Goal: Task Accomplishment & Management: Complete application form

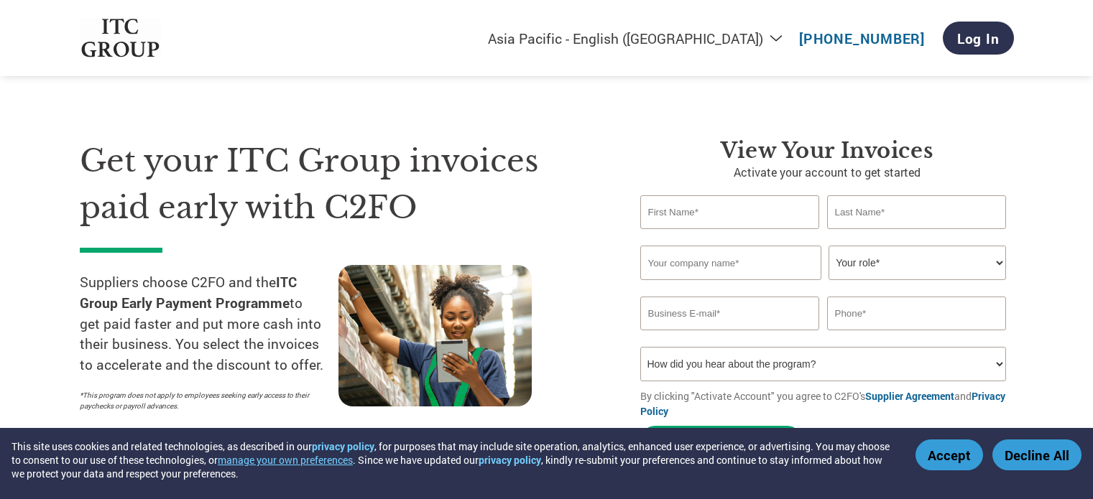
select select "en-IN"
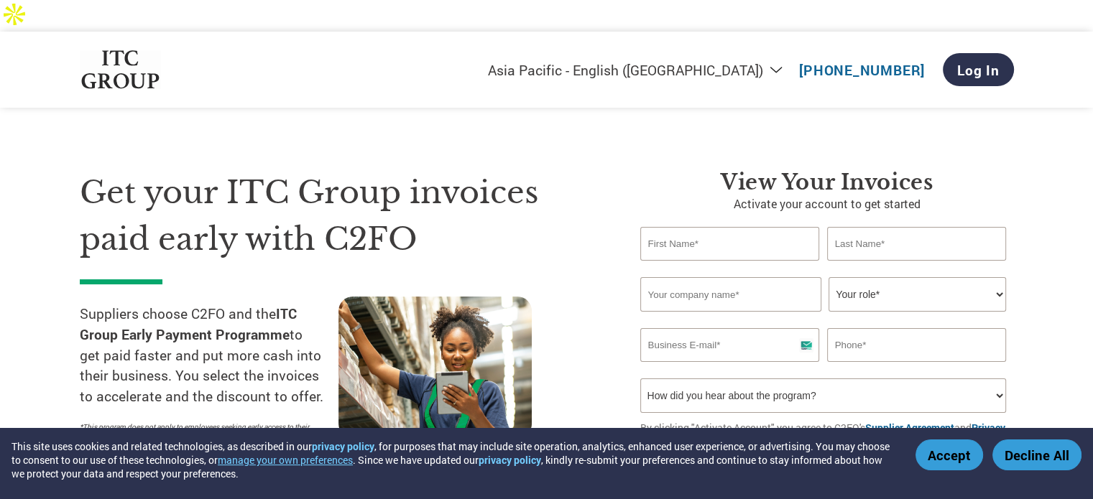
click at [142, 50] on img at bounding box center [121, 70] width 82 height 40
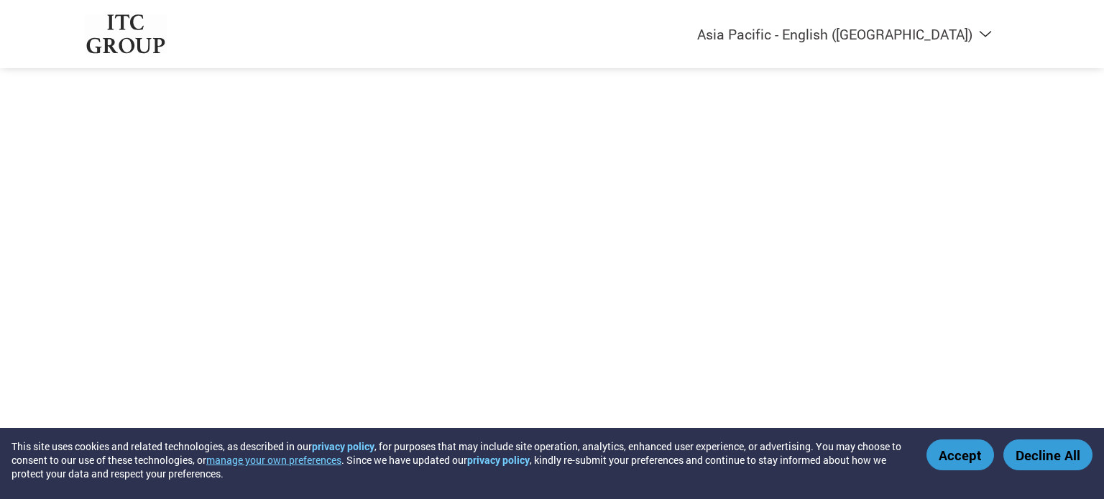
select select "en-IN"
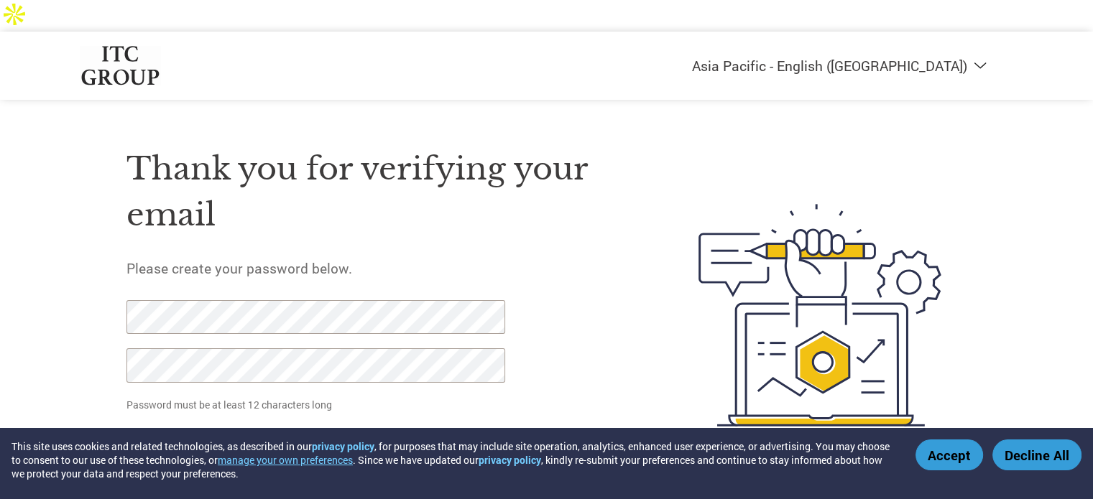
click at [211, 430] on input "Set Password" at bounding box center [197, 444] width 142 height 29
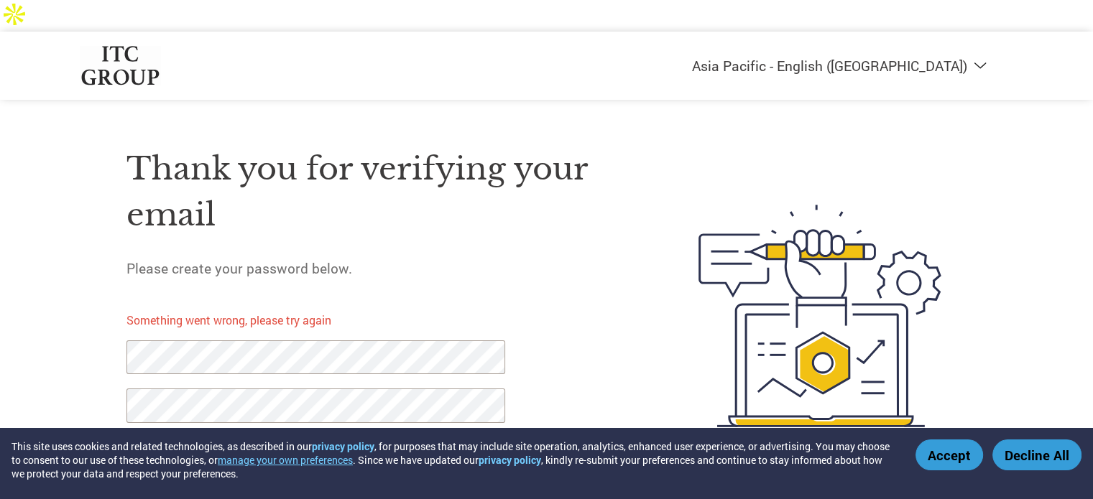
scroll to position [11, 0]
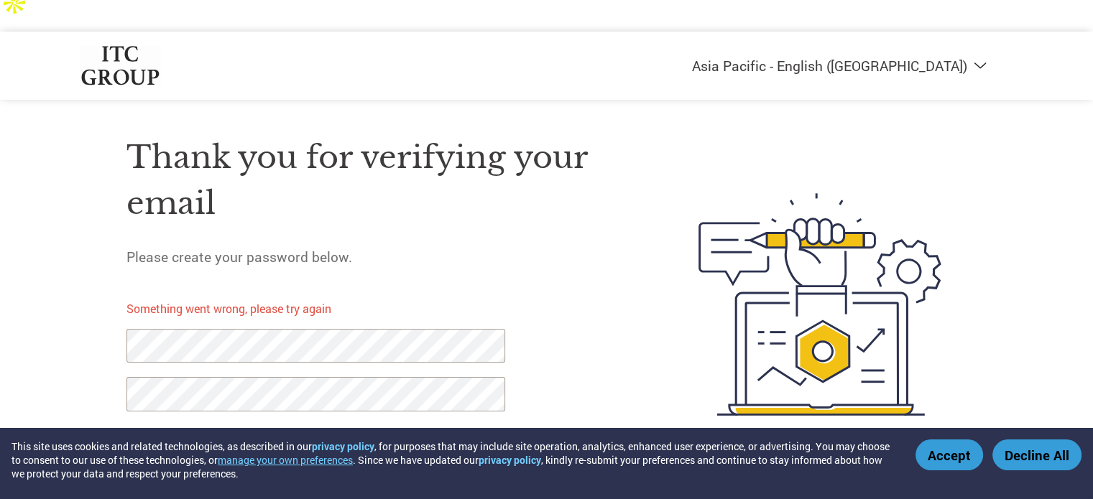
click at [123, 48] on img at bounding box center [121, 66] width 82 height 40
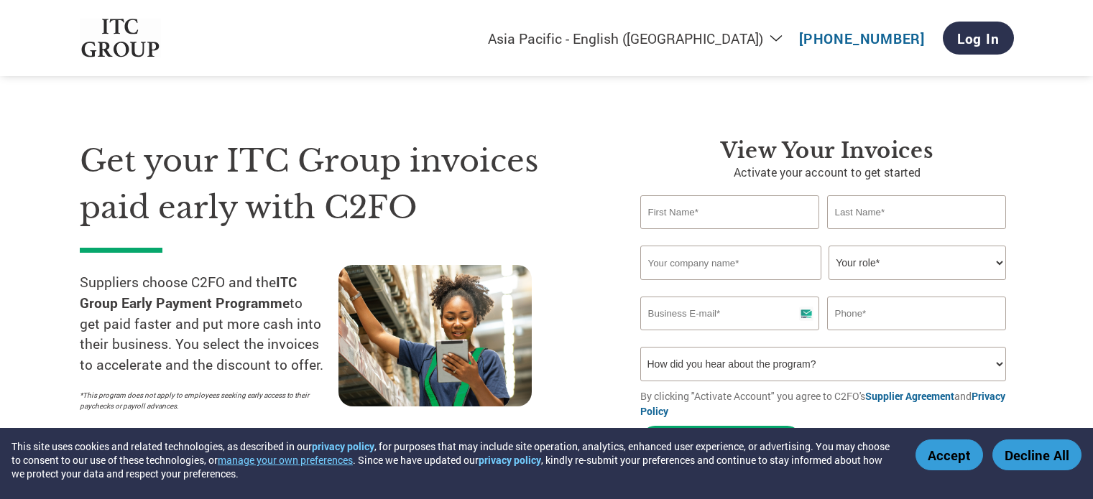
select select "en-IN"
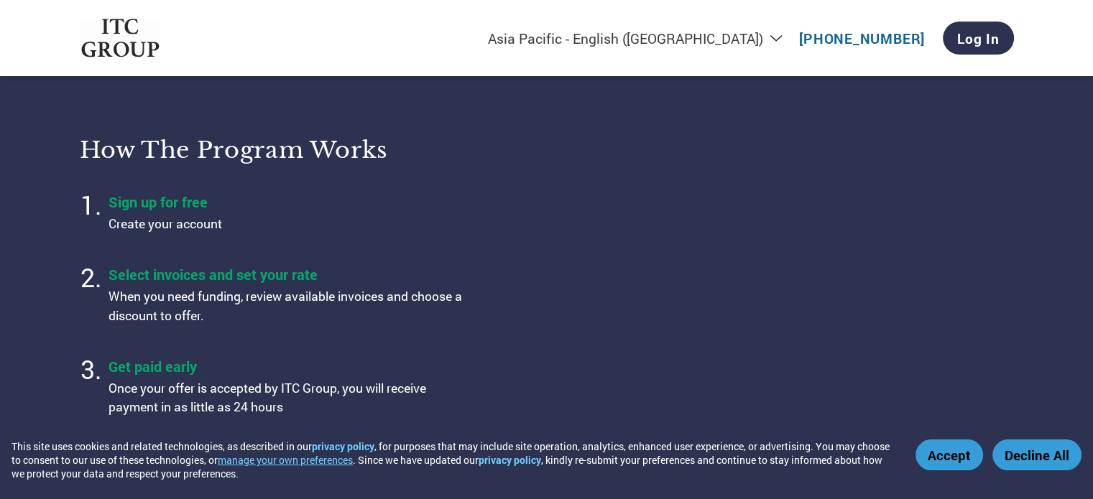
scroll to position [434, 0]
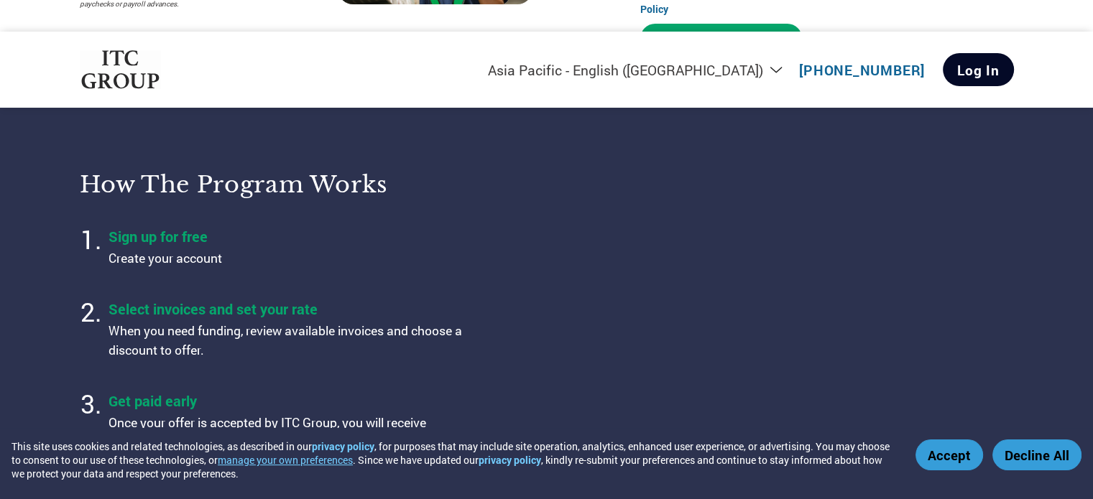
click at [971, 53] on link "Log In" at bounding box center [978, 69] width 71 height 33
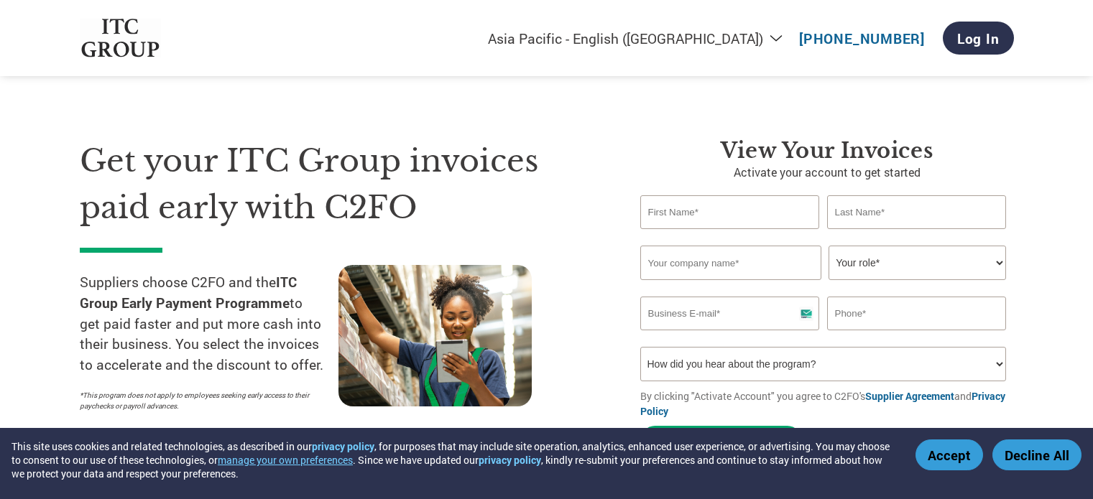
select select "en-IN"
